Goal: Information Seeking & Learning: Learn about a topic

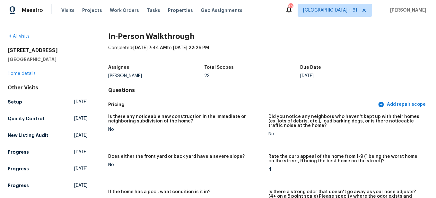
click at [17, 32] on div "All visits [STREET_ADDRESS] Home details Other Visits Setup [DATE] Quality Cont…" at bounding box center [218, 109] width 436 height 178
click at [18, 37] on link "All visits" at bounding box center [19, 36] width 22 height 4
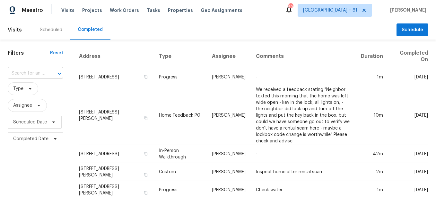
click at [56, 75] on icon "Open" at bounding box center [60, 74] width 8 height 8
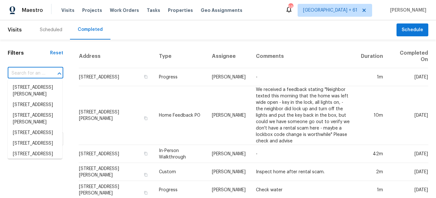
paste input "[STREET_ADDRESS][US_STATE]"
type input "[STREET_ADDRESS][US_STATE]"
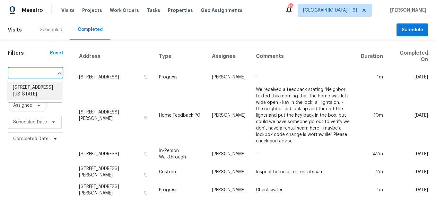
click at [38, 91] on li "[STREET_ADDRESS][US_STATE]" at bounding box center [35, 90] width 55 height 17
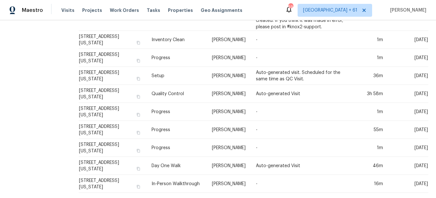
scroll to position [304, 0]
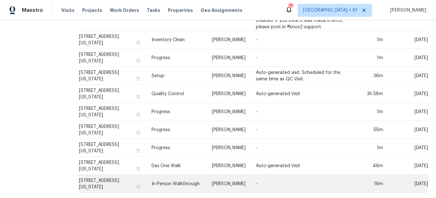
click at [147, 176] on td "In-Person Walkthrough" at bounding box center [176, 184] width 60 height 18
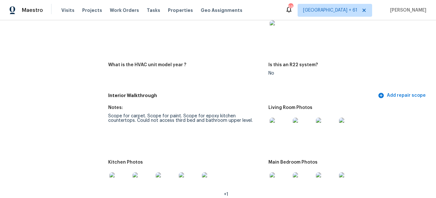
scroll to position [706, 0]
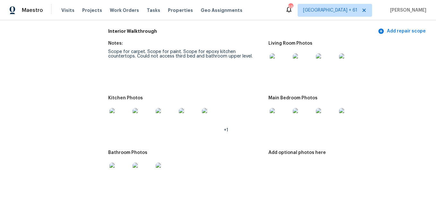
click at [279, 67] on img at bounding box center [280, 63] width 21 height 21
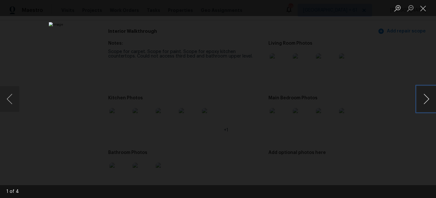
click at [423, 97] on button "Next image" at bounding box center [426, 99] width 19 height 26
